Goal: Task Accomplishment & Management: Use online tool/utility

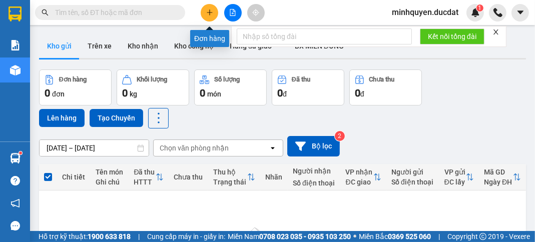
click at [213, 14] on icon "plus" at bounding box center [209, 12] width 7 height 7
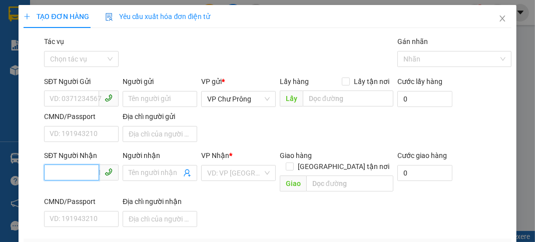
click at [80, 175] on input "SĐT Người Nhận" at bounding box center [71, 173] width 55 height 16
click at [89, 191] on div "0794724008" at bounding box center [81, 192] width 62 height 11
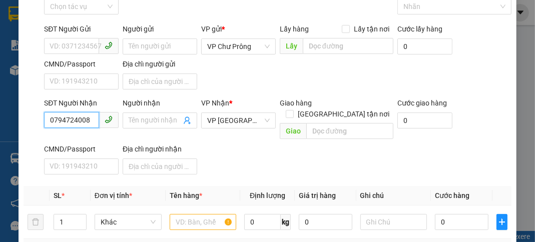
scroll to position [120, 0]
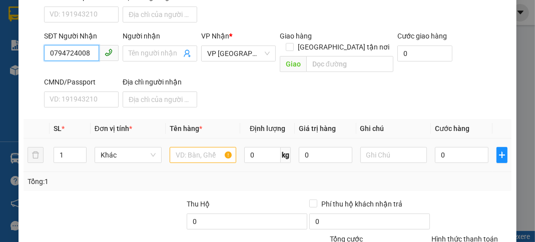
type input "0794724008"
click at [191, 147] on input "text" at bounding box center [203, 155] width 67 height 16
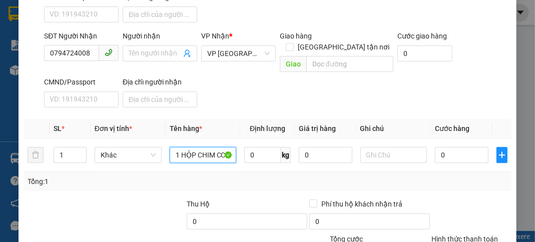
scroll to position [196, 0]
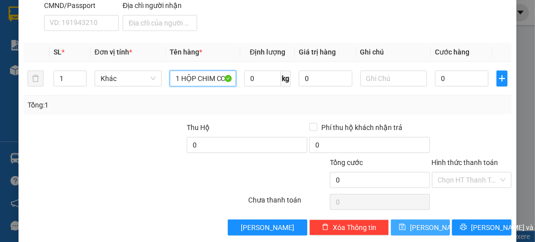
type input "1 HỘP CHIM CC"
click at [432, 220] on button "[PERSON_NAME]" at bounding box center [420, 228] width 59 height 16
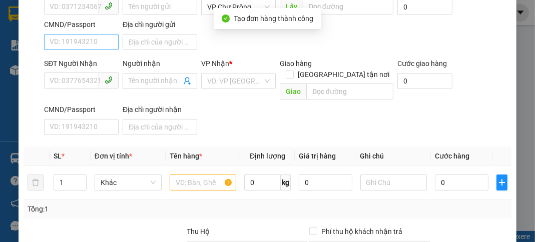
scroll to position [0, 0]
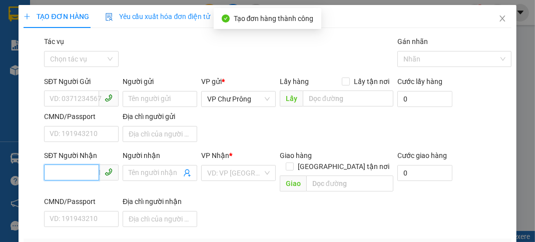
click at [74, 169] on input "SĐT Người Nhận" at bounding box center [71, 173] width 55 height 16
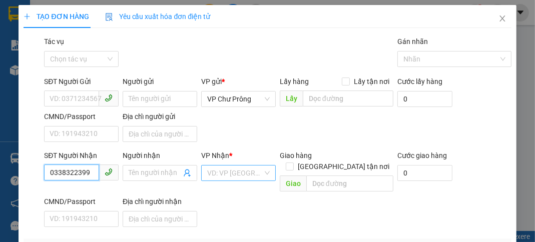
type input "0338322399"
click at [252, 173] on input "search" at bounding box center [235, 173] width 56 height 15
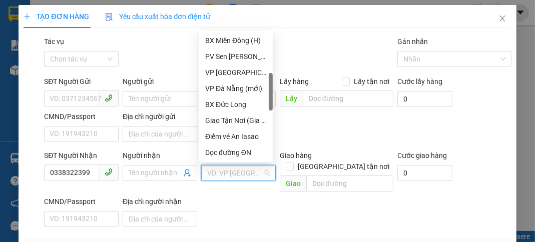
scroll to position [321, 0]
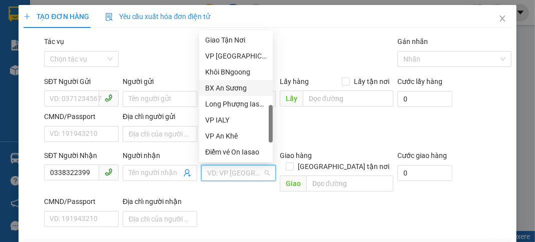
click at [246, 84] on div "BX An Sương" at bounding box center [236, 88] width 62 height 11
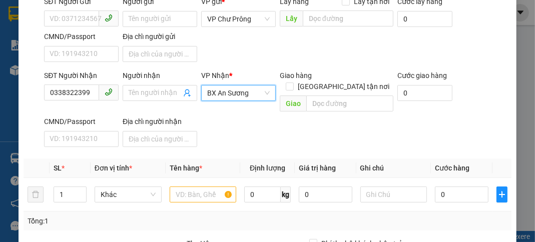
scroll to position [160, 0]
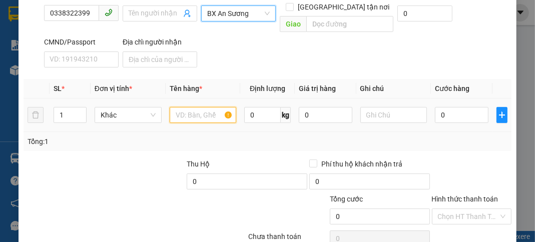
click at [197, 107] on input "text" at bounding box center [203, 115] width 67 height 16
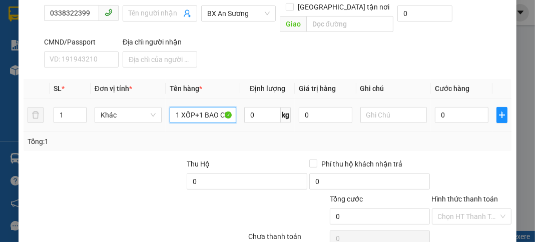
scroll to position [0, 1]
type input "1 XỐP+1 BAO CR"
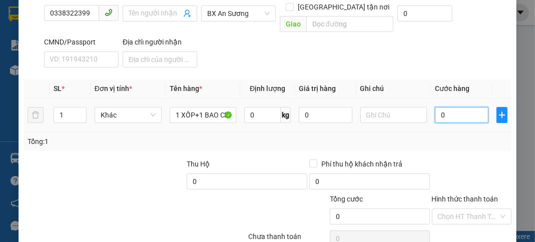
scroll to position [0, 0]
click at [454, 107] on input "0" at bounding box center [461, 115] width 53 height 16
type input "1"
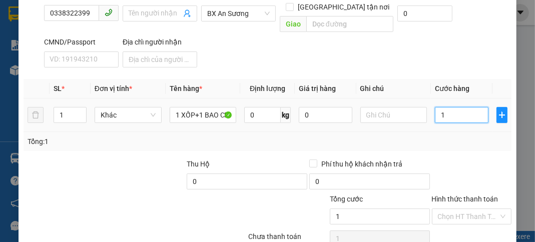
type input "12"
type input "120"
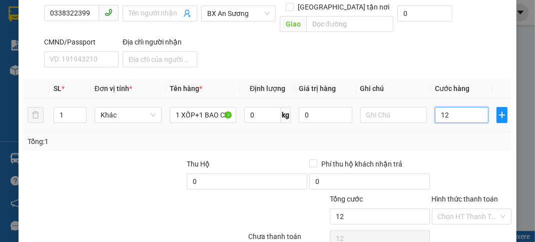
type input "120"
type input "1.200"
type input "12.000"
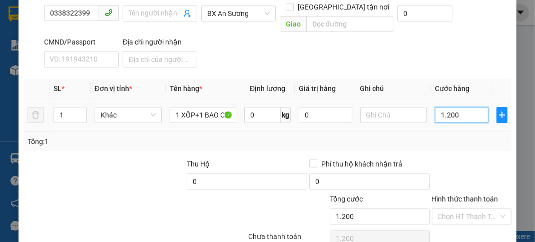
type input "12.000"
type input "120.000"
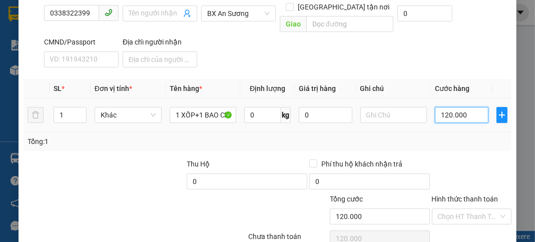
scroll to position [196, 0]
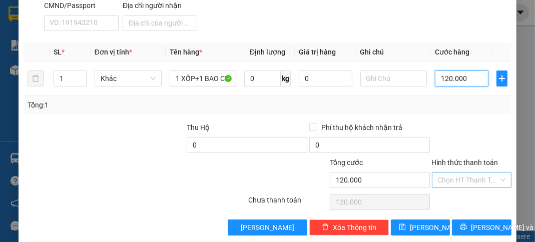
type input "120.000"
click at [453, 173] on input "Hình thức thanh toán" at bounding box center [468, 180] width 61 height 15
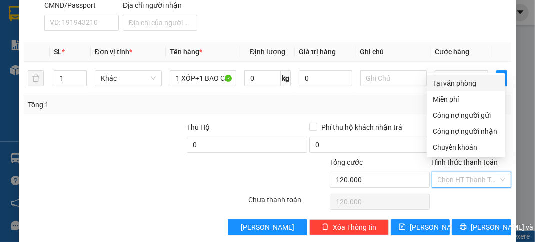
click at [468, 80] on div "Tại văn phòng" at bounding box center [466, 83] width 67 height 11
type input "0"
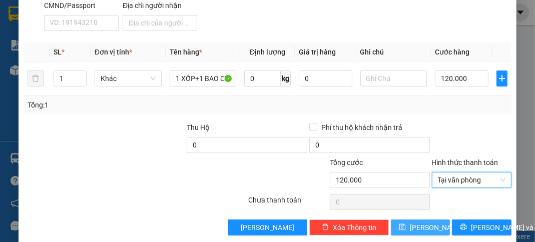
click at [418, 222] on span "[PERSON_NAME]" at bounding box center [437, 227] width 54 height 11
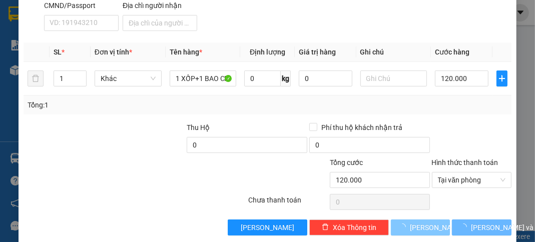
type input "0"
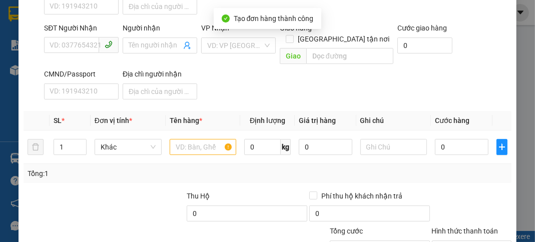
scroll to position [0, 0]
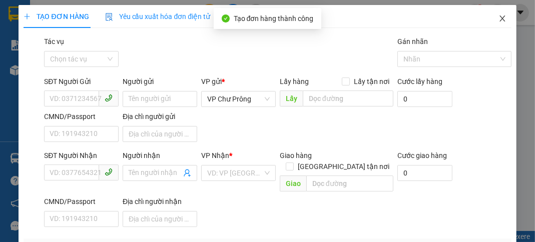
click at [498, 20] on icon "close" at bounding box center [502, 19] width 8 height 8
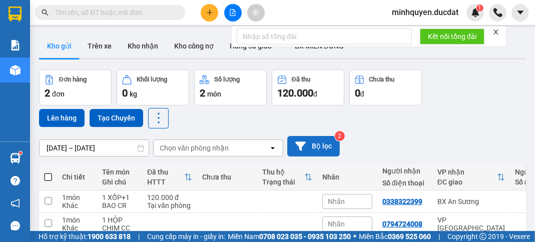
scroll to position [49, 0]
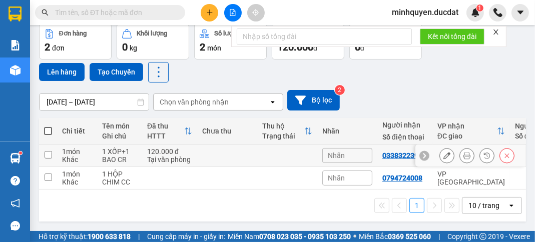
click at [138, 154] on td "1 XỐP+1 BAO CR" at bounding box center [119, 156] width 45 height 23
checkbox input "true"
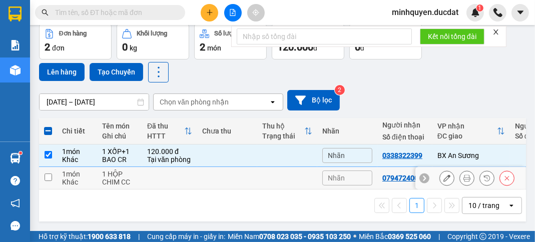
click at [119, 175] on div "1 HỘP CHIM CC" at bounding box center [119, 178] width 35 height 16
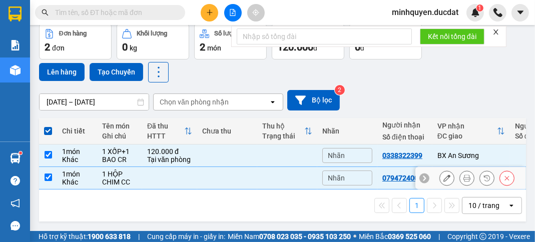
click at [274, 177] on td at bounding box center [287, 178] width 60 height 23
checkbox input "false"
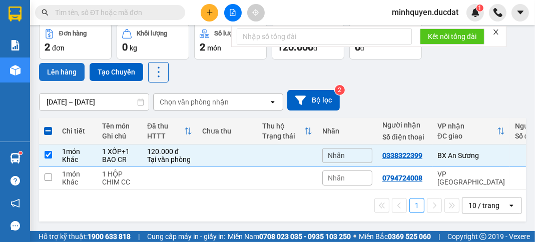
click at [55, 64] on button "Lên hàng" at bounding box center [62, 72] width 46 height 18
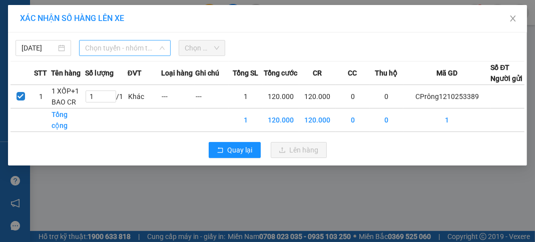
click at [129, 49] on span "Chọn tuyến - nhóm tuyến" at bounding box center [125, 48] width 80 height 15
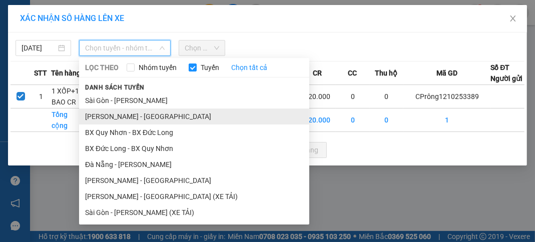
click at [132, 116] on li "[PERSON_NAME] - [GEOGRAPHIC_DATA]" at bounding box center [194, 117] width 230 height 16
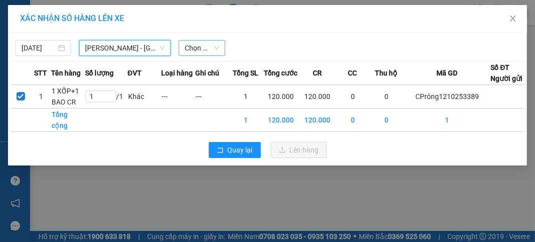
click at [213, 47] on span "Chọn chuyến" at bounding box center [202, 48] width 35 height 15
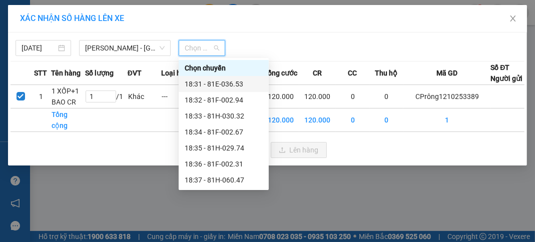
click at [225, 88] on div "18:31 - 81E-036.53" at bounding box center [224, 84] width 78 height 11
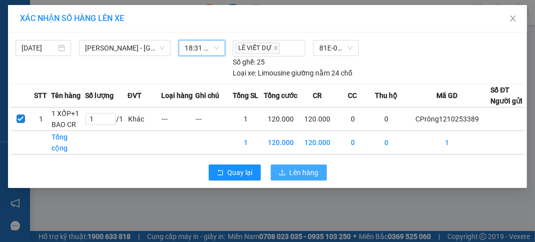
click at [309, 178] on span "Lên hàng" at bounding box center [304, 172] width 29 height 11
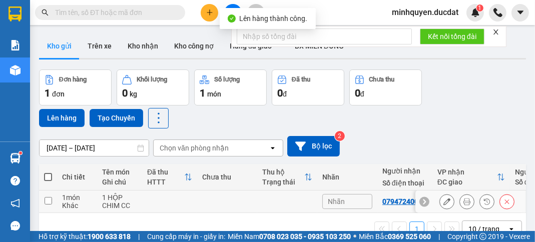
click at [59, 198] on td "1 món Khác" at bounding box center [77, 202] width 40 height 23
checkbox input "true"
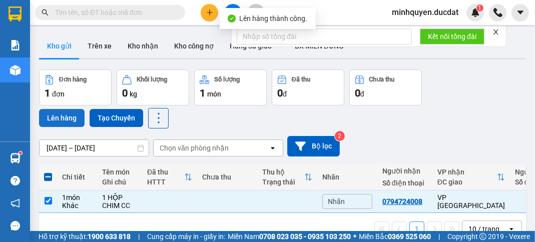
click at [63, 120] on button "Lên hàng" at bounding box center [62, 118] width 46 height 18
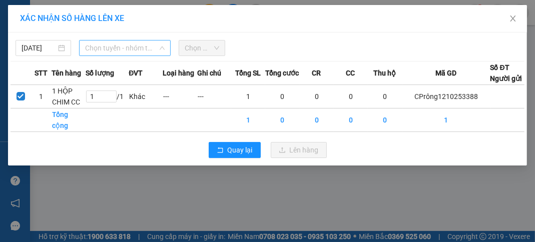
click at [133, 47] on span "Chọn tuyến - nhóm tuyến" at bounding box center [125, 48] width 80 height 15
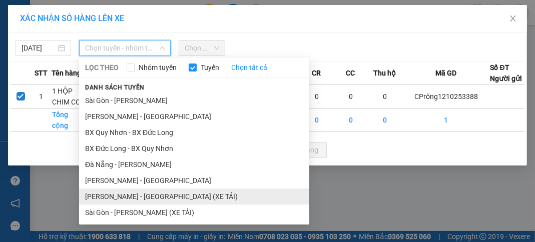
click at [160, 194] on li "[PERSON_NAME] - [GEOGRAPHIC_DATA] (XE TẢI)" at bounding box center [194, 197] width 230 height 16
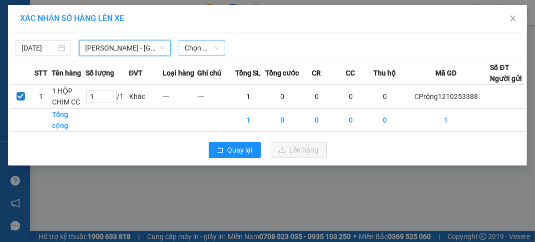
click at [207, 51] on span "Chọn chuyến" at bounding box center [202, 48] width 35 height 15
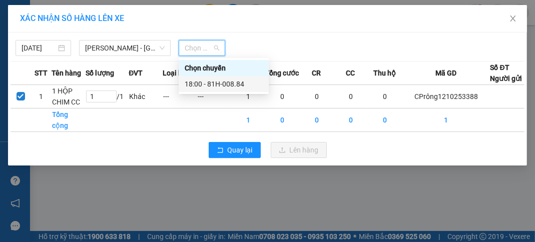
click at [222, 85] on div "18:00 - 81H-008.84" at bounding box center [224, 84] width 78 height 11
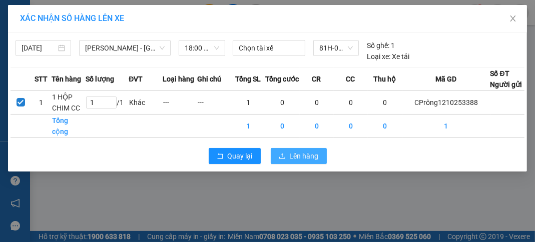
click at [306, 155] on span "Lên hàng" at bounding box center [304, 156] width 29 height 11
